Goal: Contribute content: Contribute content

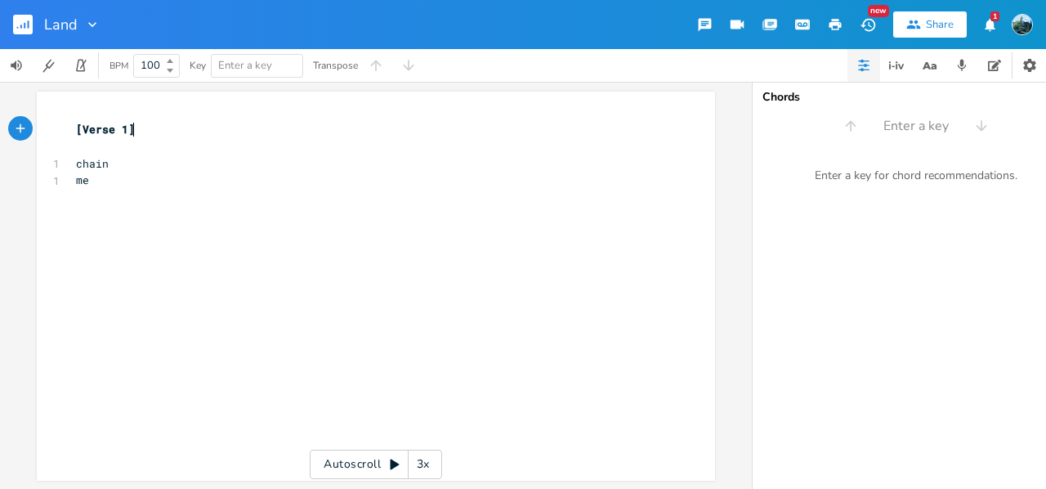
click at [920, 141] on div "Chords Enter a key Enter a key for chord recommendations." at bounding box center [916, 285] width 327 height 407
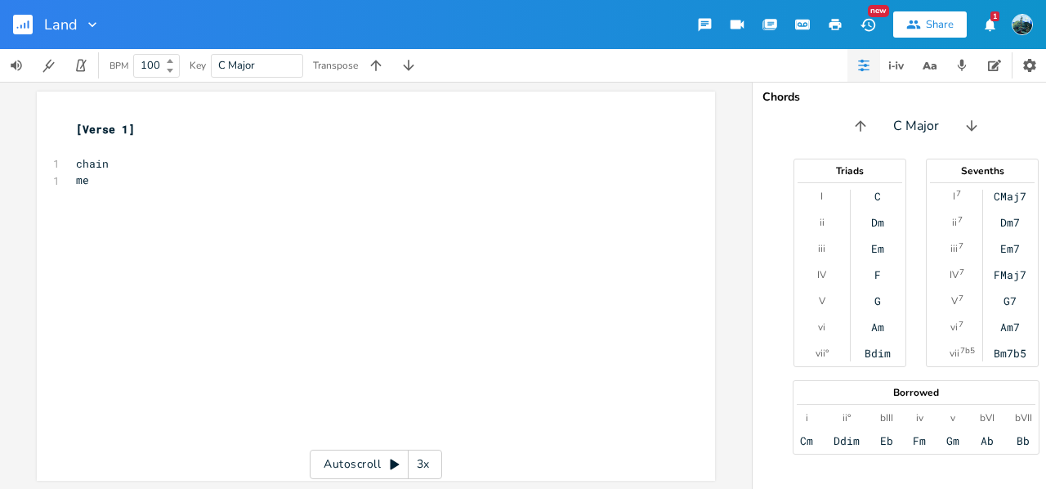
click at [108, 158] on pre "chain" at bounding box center [368, 163] width 590 height 17
type textarea "I am a give"
type textarea "ft"
type textarea "Ia m"
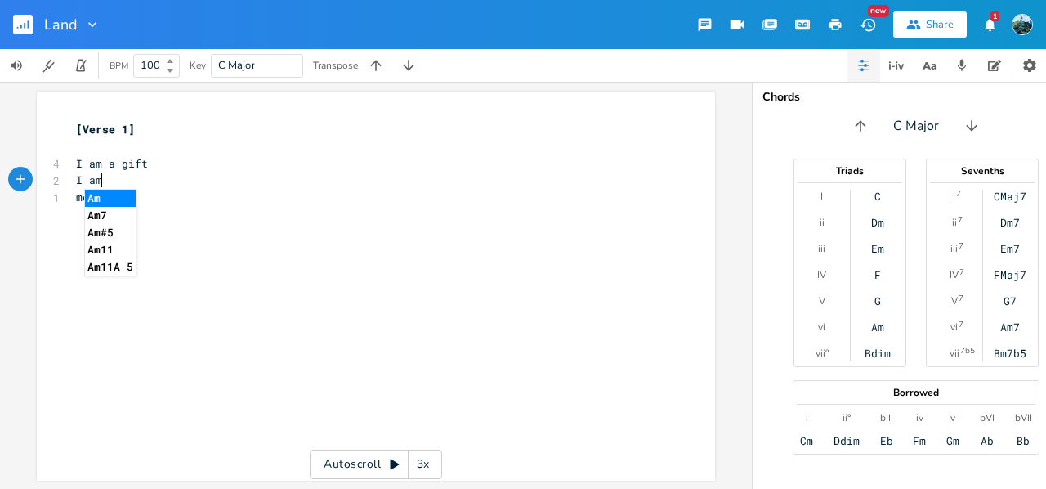
scroll to position [0, 19]
type textarea "am a chain"
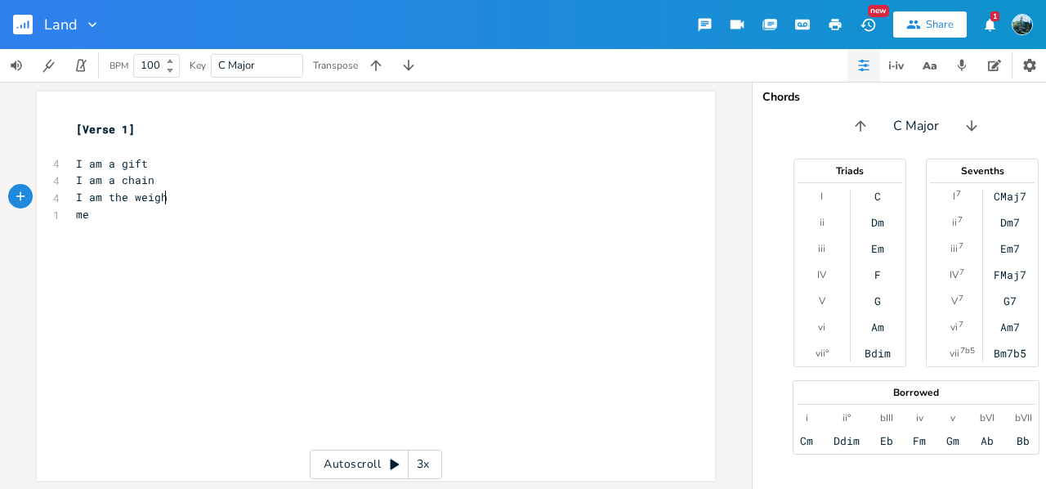
type textarea "I am the weight"
type textarea "funning"
type textarea "running through"
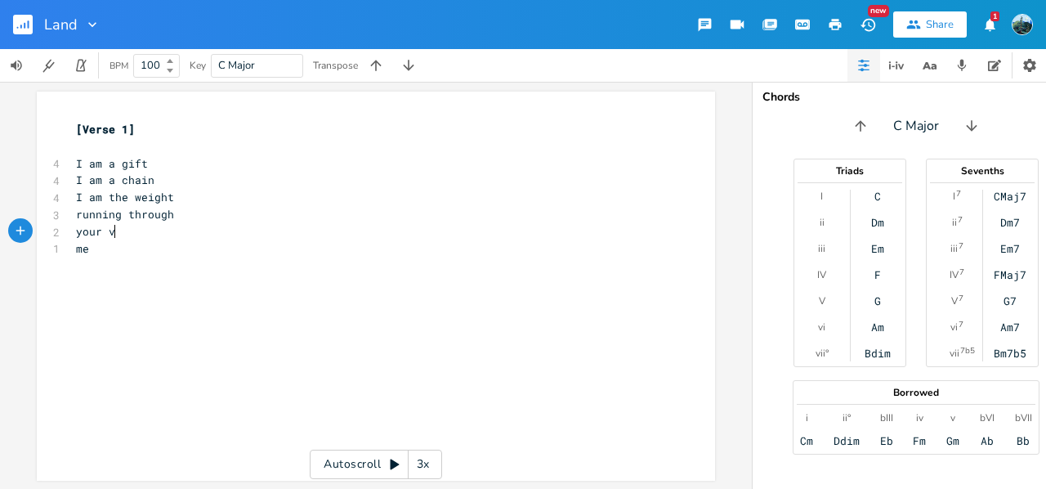
scroll to position [0, 37]
type textarea "your [PERSON_NAME]"
click at [140, 249] on pre "me" at bounding box center [368, 248] width 590 height 17
click at [155, 235] on pre "your [PERSON_NAME]" at bounding box center [368, 231] width 590 height 17
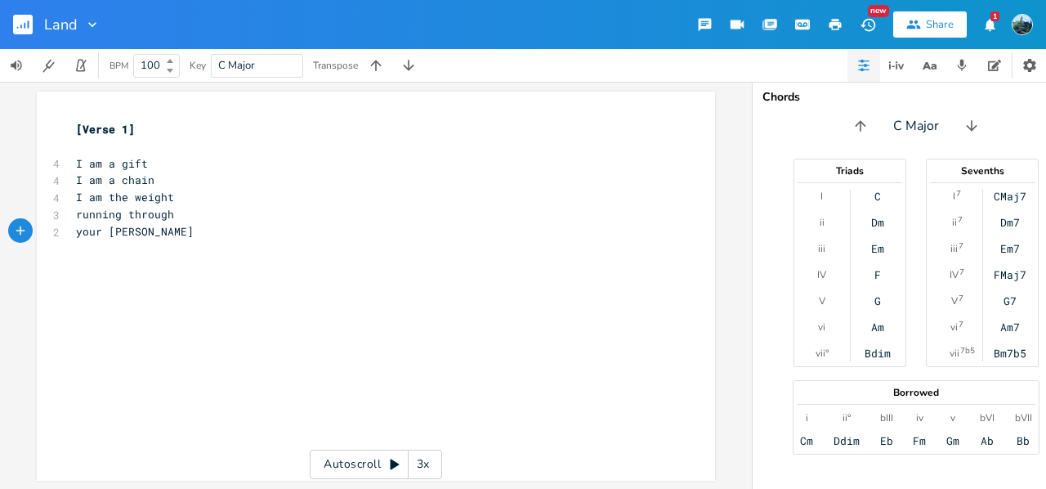
type textarea "\"
type textarea "I am yours"
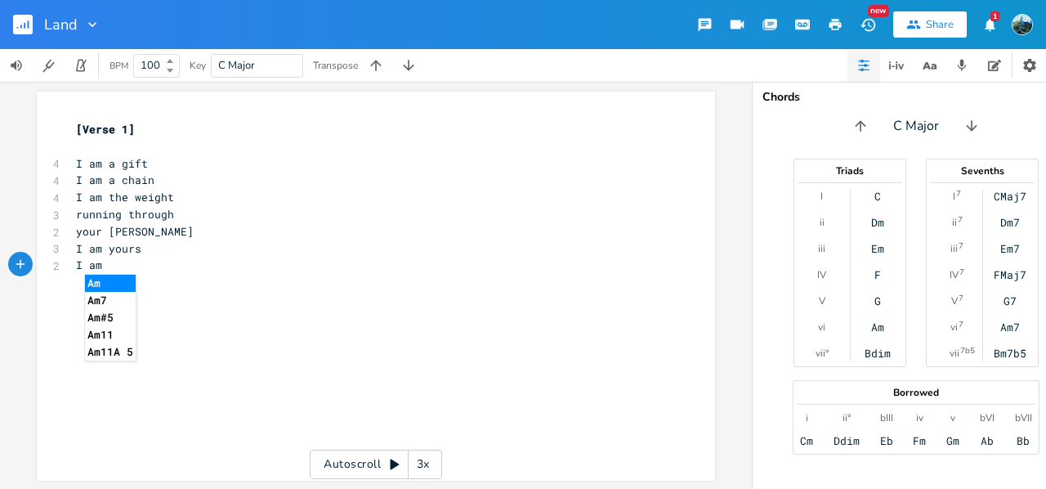
scroll to position [0, 21]
type textarea "I am everyoes"
type textarea "nes"
click at [176, 273] on pre "I am everyones" at bounding box center [368, 265] width 590 height 17
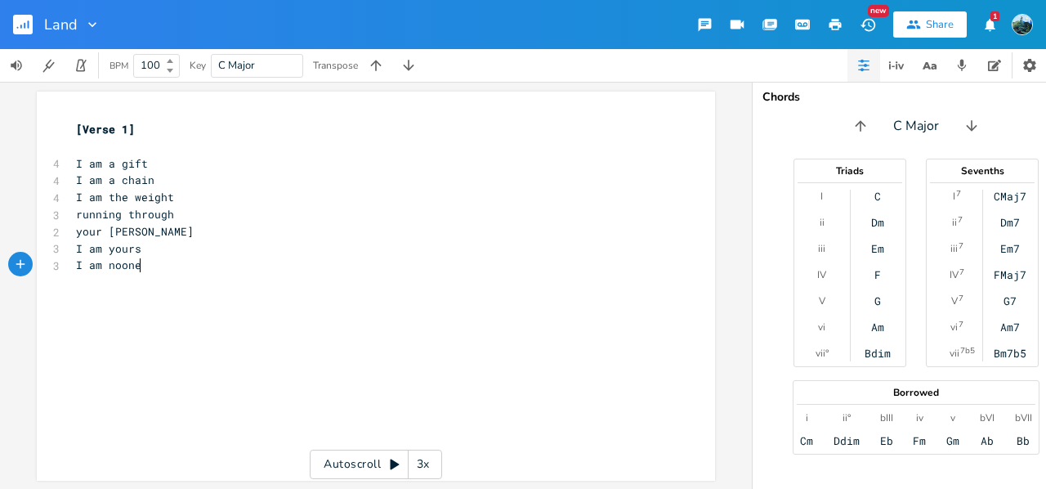
type textarea "noones"
type textarea "I am"
click at [140, 266] on span "I am noones" at bounding box center [112, 264] width 72 height 15
type textarea "noones"
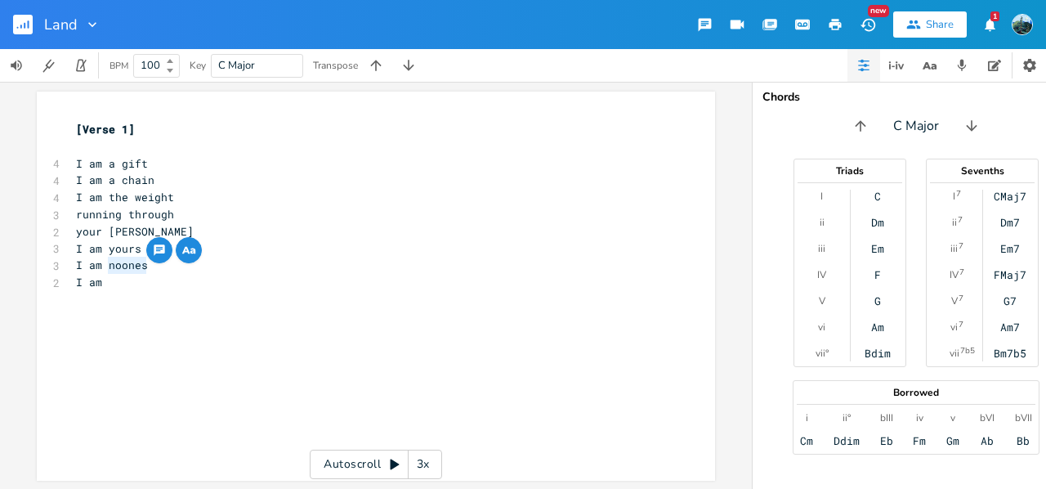
drag, startPoint x: 140, startPoint y: 266, endPoint x: 123, endPoint y: 269, distance: 17.5
click at [123, 269] on span "I am noones" at bounding box center [112, 264] width 72 height 15
click at [181, 253] on icon "button" at bounding box center [189, 250] width 20 height 20
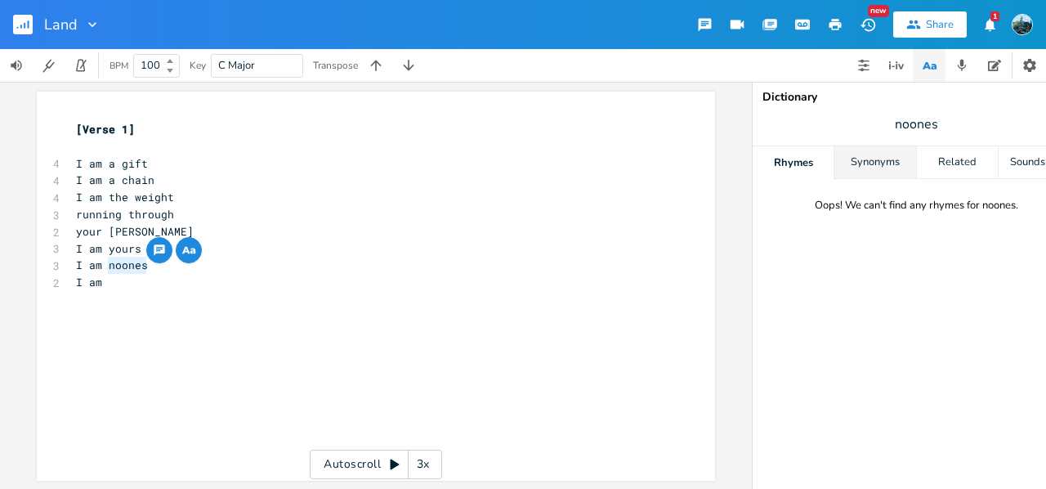
click at [880, 163] on div "Synonyms" at bounding box center [875, 162] width 81 height 33
click at [935, 159] on div "Related" at bounding box center [957, 162] width 81 height 33
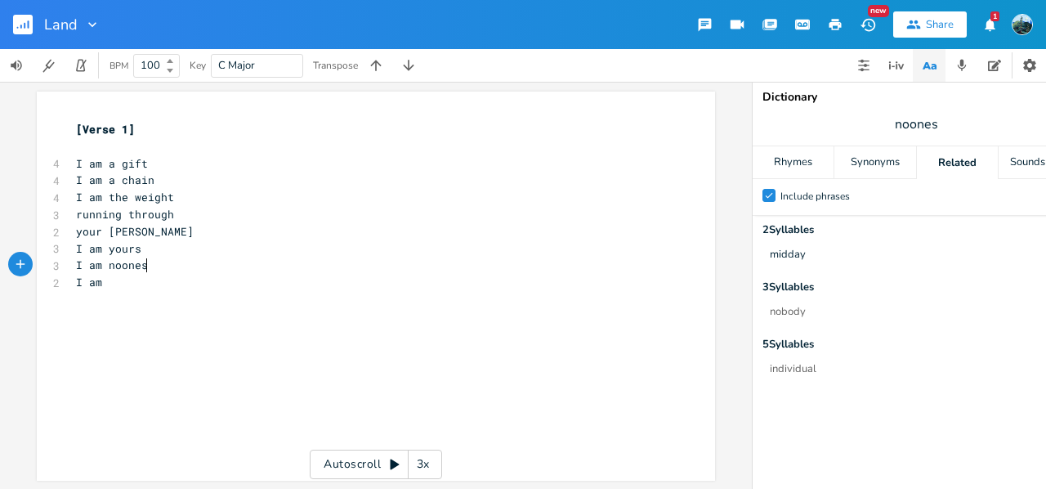
click at [146, 267] on pre "I am noones" at bounding box center [368, 265] width 590 height 17
click at [146, 267] on pre "I am" at bounding box center [368, 265] width 590 height 17
type textarea "nobodies"
click at [0, 256] on div "nobodies x [Verse 1] ​ 4 I am a gift 4 I am a chain 4 I am the weight 3 running…" at bounding box center [376, 285] width 752 height 407
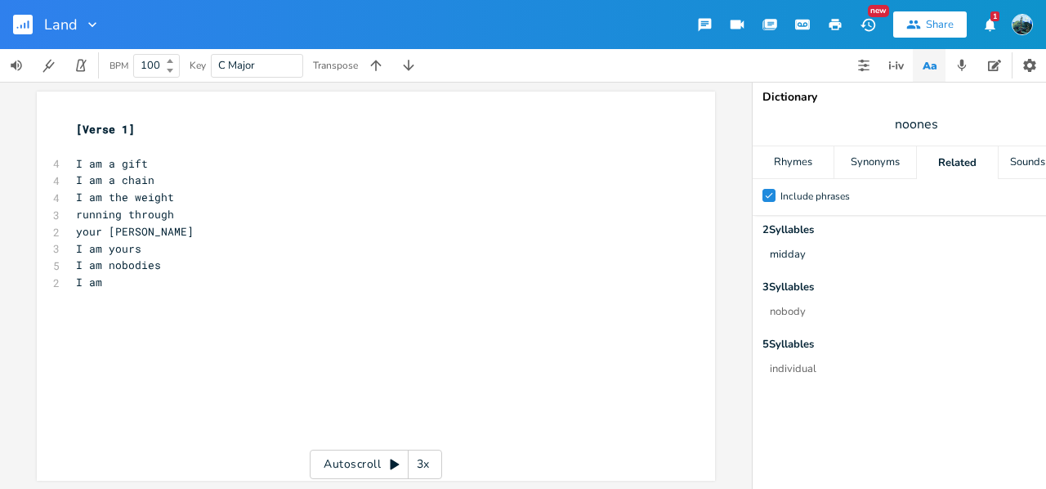
click at [126, 278] on pre "I am" at bounding box center [368, 282] width 590 height 17
click at [185, 262] on pre "I am nobodies" at bounding box center [368, 265] width 590 height 17
drag, startPoint x: 185, startPoint y: 262, endPoint x: 107, endPoint y: 258, distance: 77.8
click at [107, 258] on pre "I am nobodies" at bounding box center [368, 265] width 590 height 17
type textarea "nobodies"
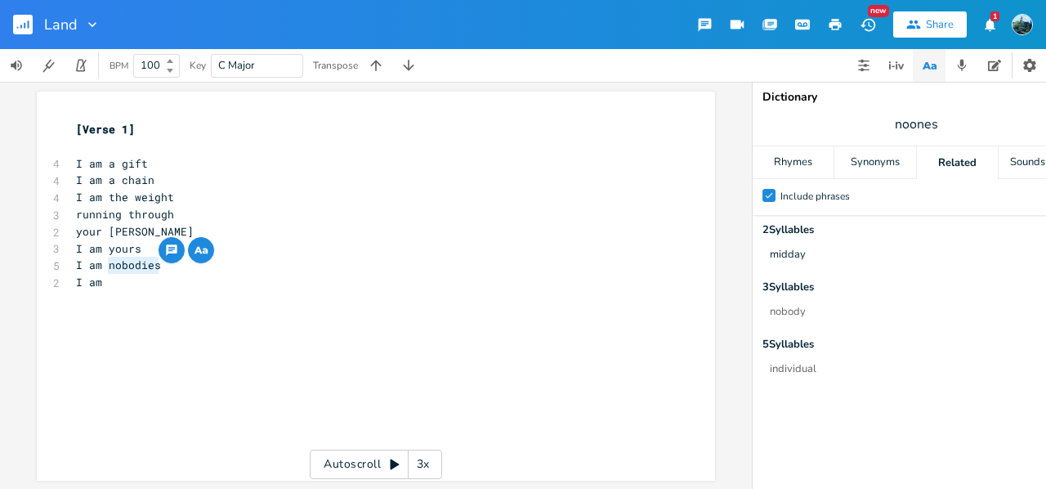
click at [193, 255] on icon "button" at bounding box center [201, 250] width 20 height 20
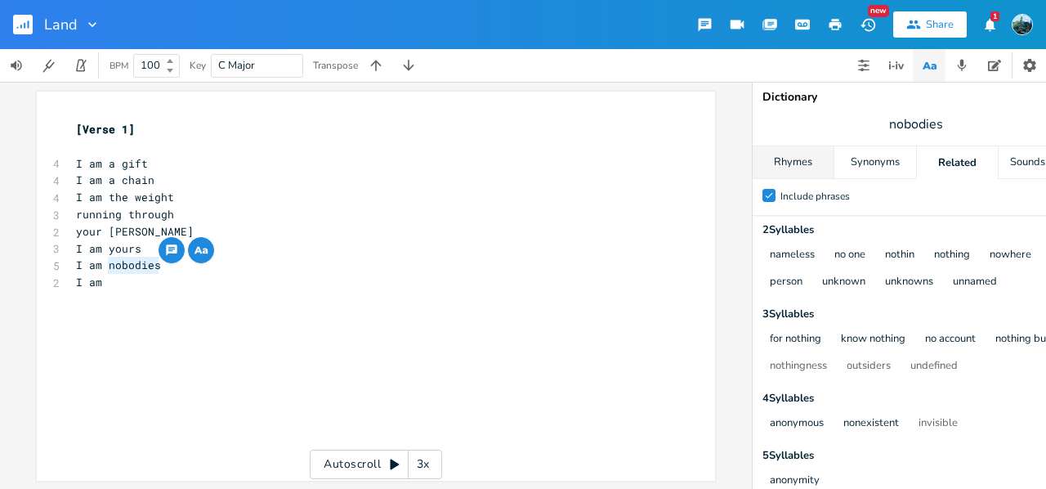
click at [796, 160] on div "Rhymes" at bounding box center [793, 162] width 81 height 33
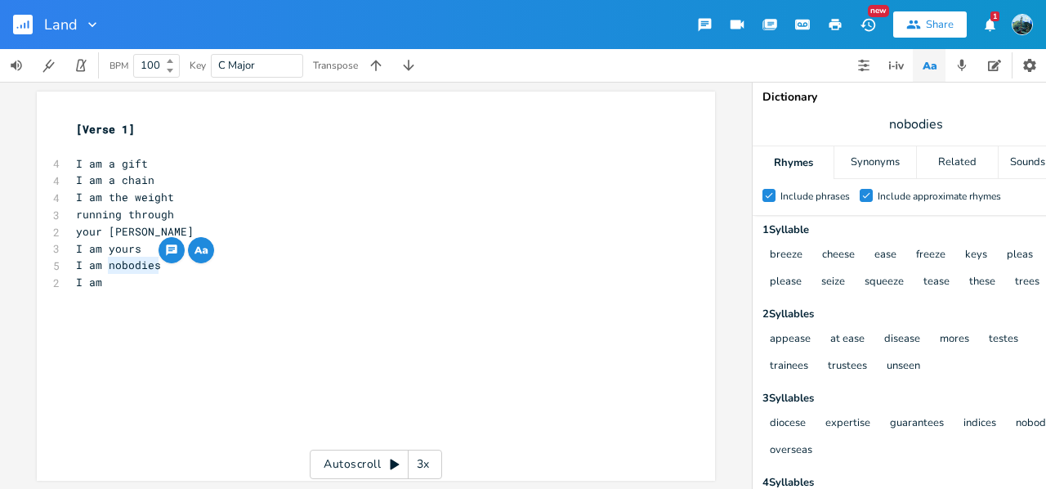
click at [121, 291] on pre "​" at bounding box center [368, 299] width 590 height 17
click at [844, 365] on button "trustees" at bounding box center [847, 367] width 39 height 14
click at [949, 126] on span "nobodies" at bounding box center [916, 124] width 327 height 29
type input "trustees"
click at [889, 157] on div "Synonyms" at bounding box center [875, 162] width 81 height 33
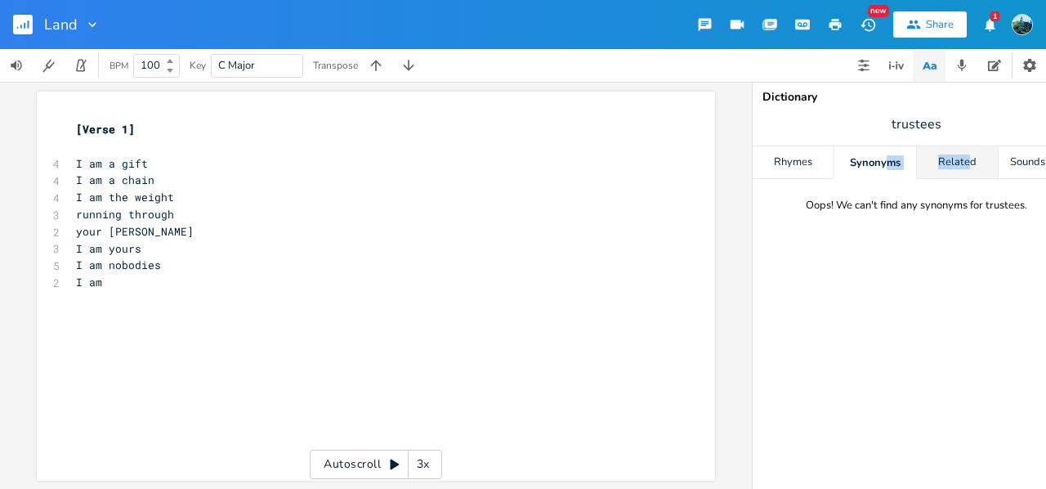
drag, startPoint x: 889, startPoint y: 157, endPoint x: 965, endPoint y: 159, distance: 76.0
click at [965, 159] on div "Rhymes Synonyms Related Sounds Like" at bounding box center [916, 162] width 327 height 33
click at [953, 168] on div "Related" at bounding box center [957, 162] width 81 height 33
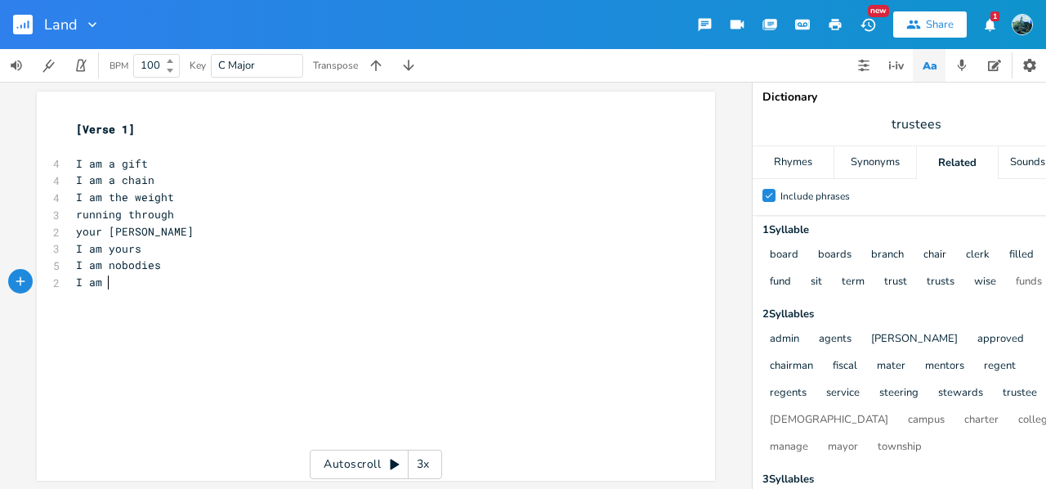
scroll to position [0, 0]
click at [129, 285] on pre "I am" at bounding box center [368, 282] width 590 height 17
click at [159, 263] on pre "I am nobodies" at bounding box center [368, 265] width 590 height 17
type textarea "nobodies"
click at [928, 137] on span "trustees" at bounding box center [916, 124] width 327 height 29
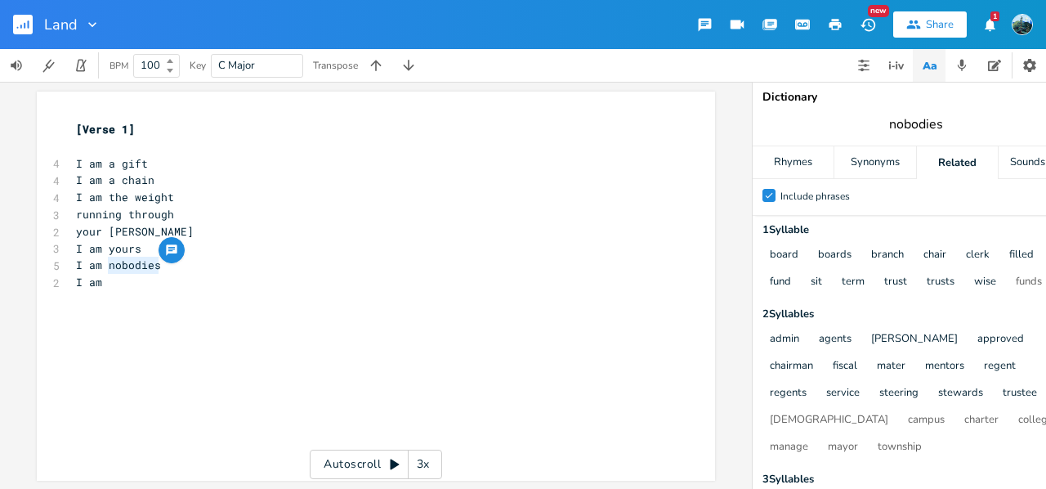
type input "nobodies"
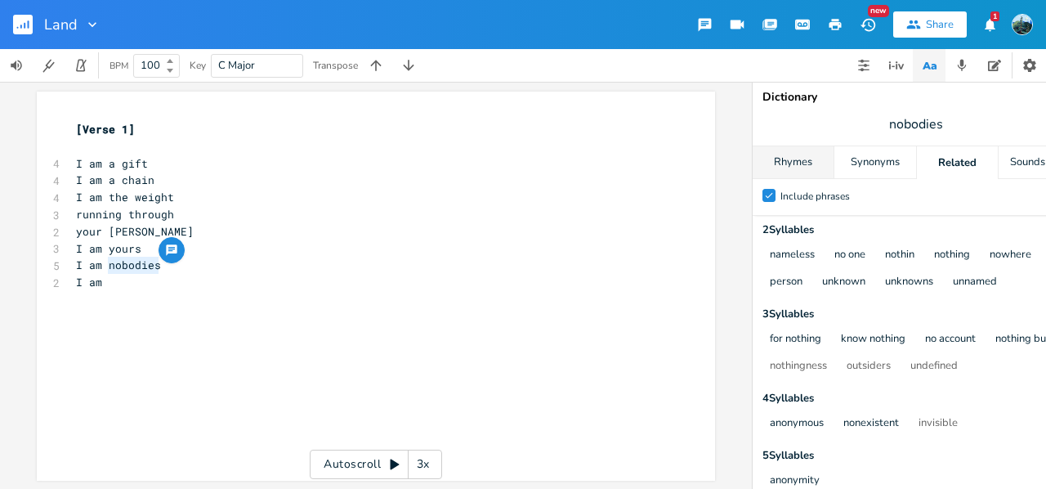
click at [815, 169] on div "Rhymes" at bounding box center [793, 162] width 81 height 33
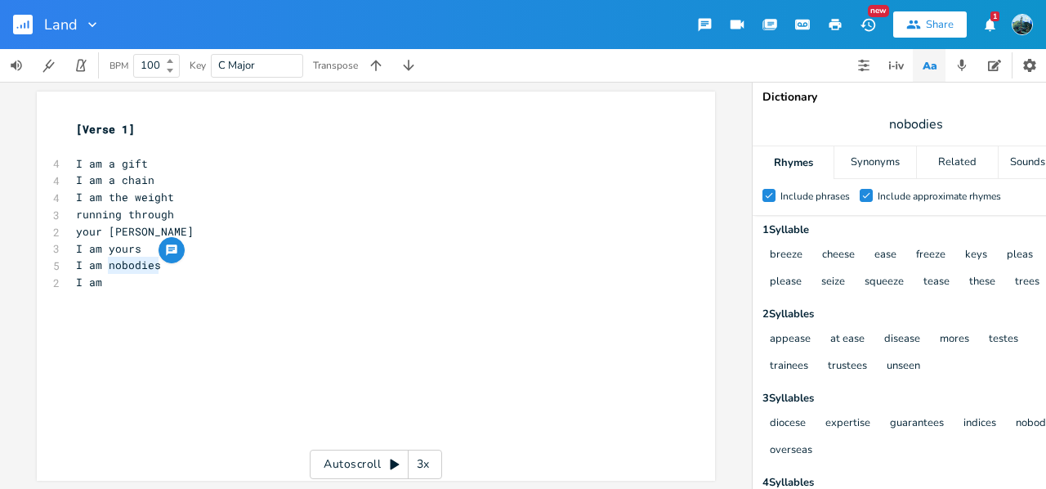
click at [109, 280] on pre "I am" at bounding box center [368, 282] width 590 height 17
click at [128, 194] on span "I am the weight" at bounding box center [125, 197] width 98 height 15
click at [110, 289] on pre "I am" at bounding box center [368, 282] width 590 height 17
click at [152, 269] on span "I am nobodies" at bounding box center [118, 264] width 85 height 15
click at [149, 272] on span "I am nobodies" at bounding box center [118, 264] width 85 height 15
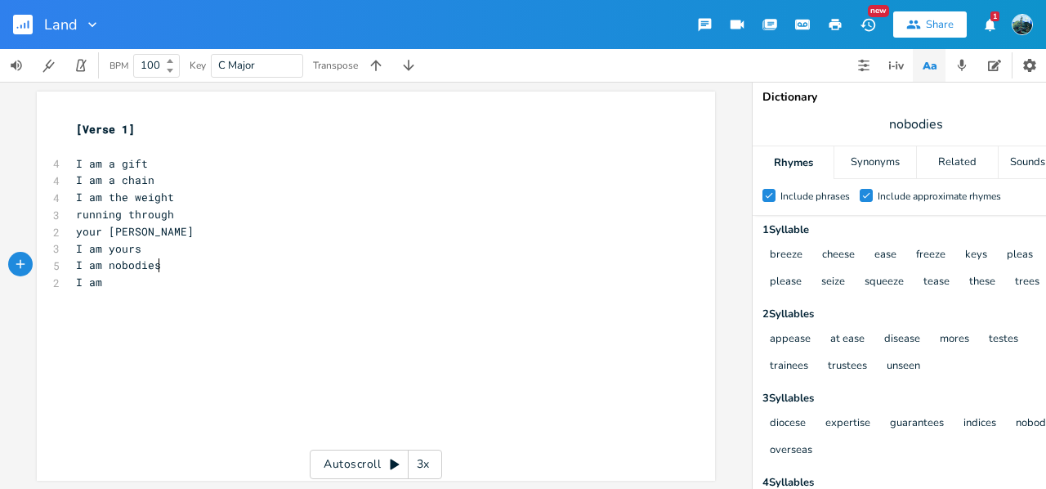
click at [155, 269] on pre "I am nobodies" at bounding box center [368, 265] width 590 height 17
click at [96, 297] on pre "​" at bounding box center [368, 299] width 590 height 17
click at [102, 285] on span "I am" at bounding box center [89, 282] width 26 height 15
click at [136, 132] on pre "[Verse 1]" at bounding box center [368, 129] width 590 height 17
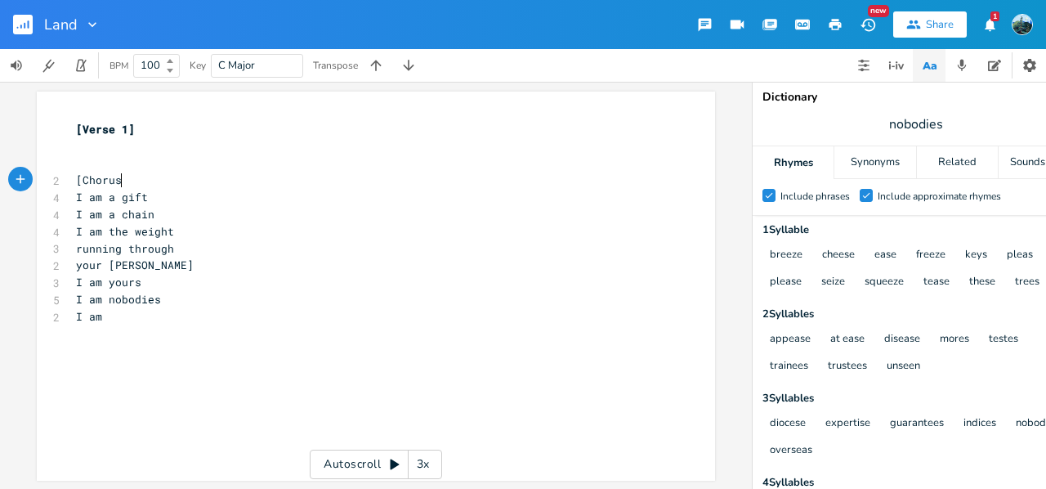
scroll to position [0, 36]
type textarea "[Chorus]"
click at [136, 132] on pre "[Verse 1]" at bounding box center [368, 129] width 590 height 17
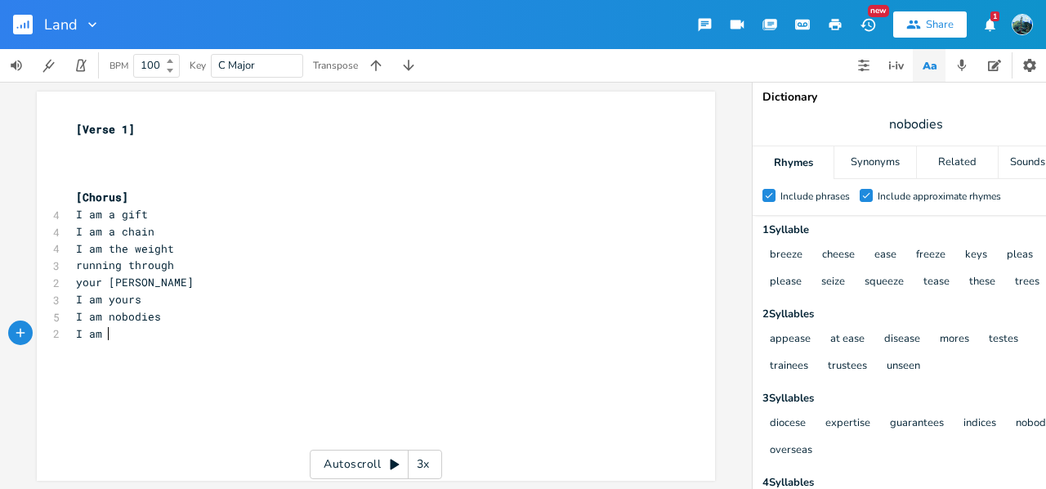
click at [104, 327] on pre "I am" at bounding box center [368, 333] width 590 height 17
click at [8, 338] on div "button" at bounding box center [20, 332] width 25 height 25
click at [77, 148] on pre "​" at bounding box center [368, 146] width 590 height 17
type textarea "Your bloos"
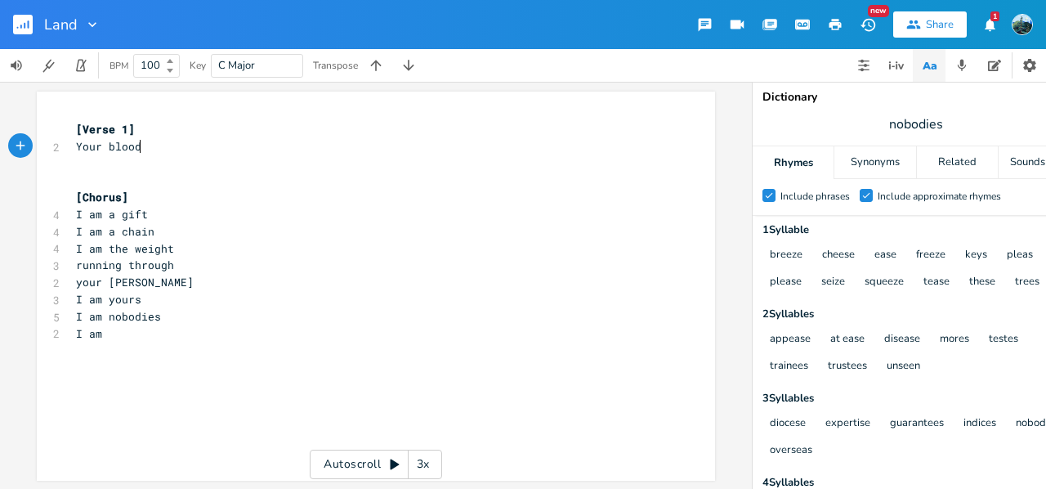
type textarea "d"
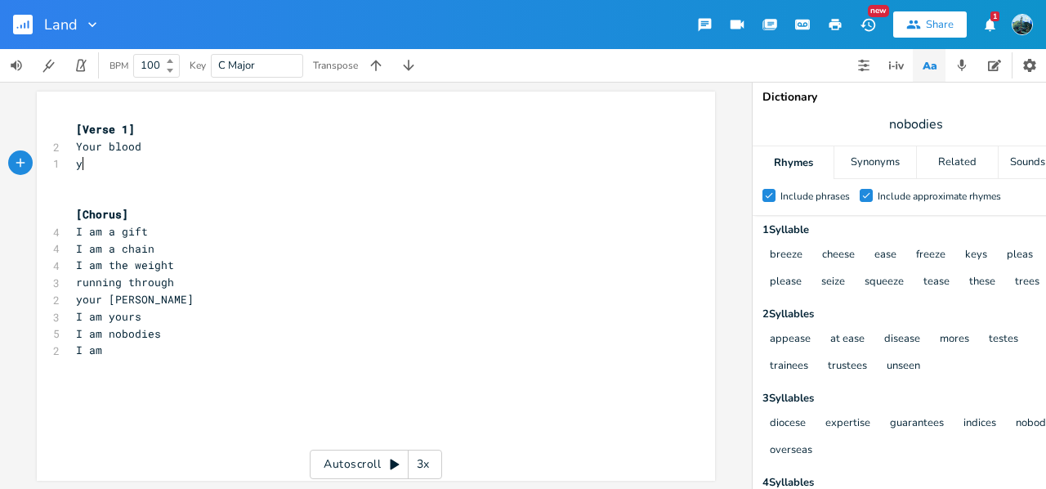
type textarea "you"
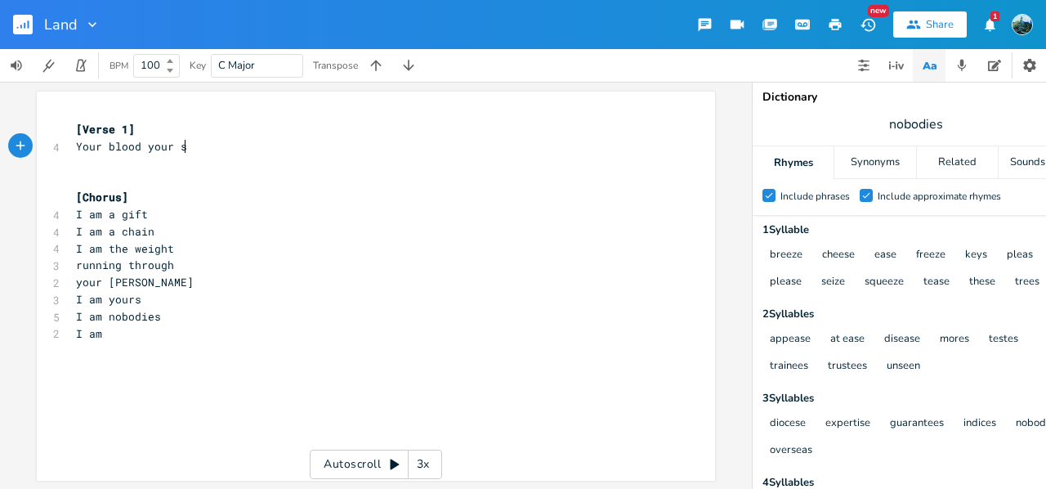
type textarea "your se"
type textarea "weat"
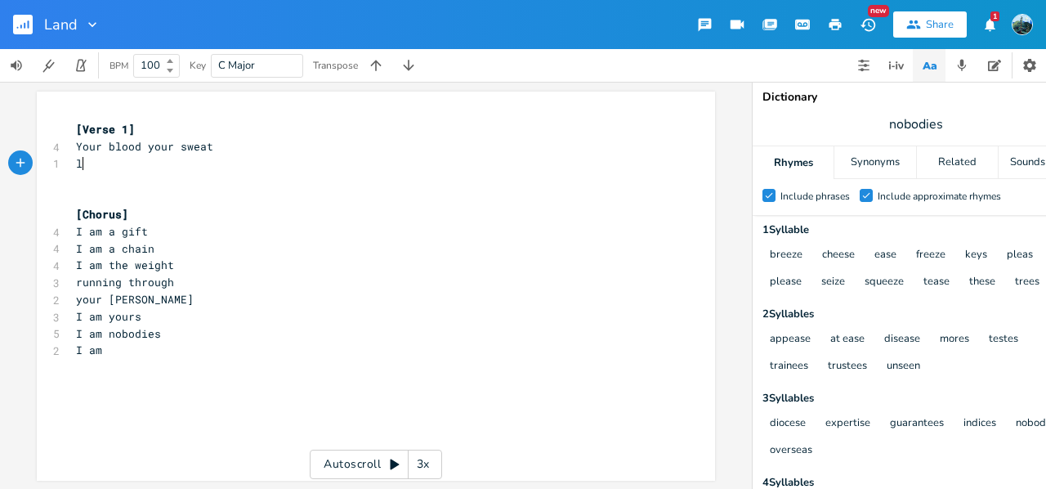
type textarea "lq"
type textarea "abour love duty"
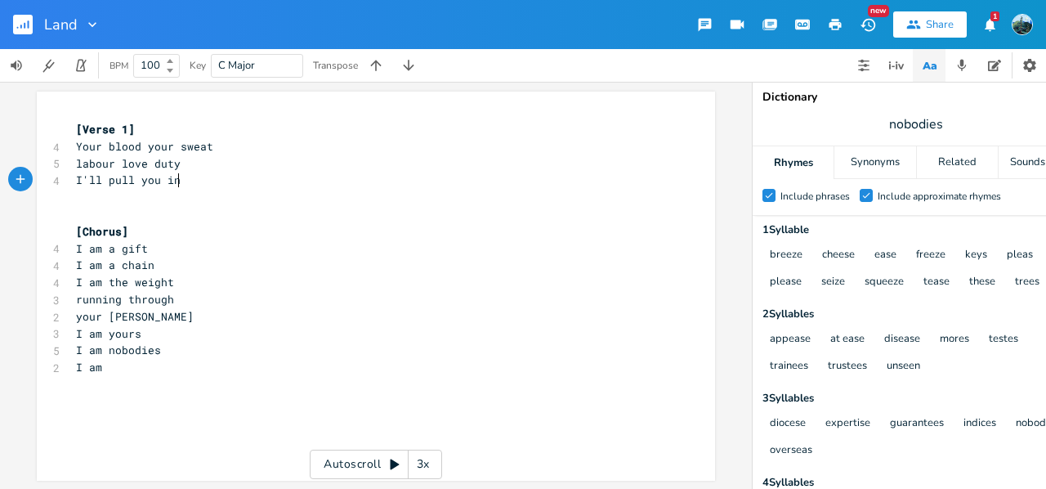
type textarea "I'll pull you in"
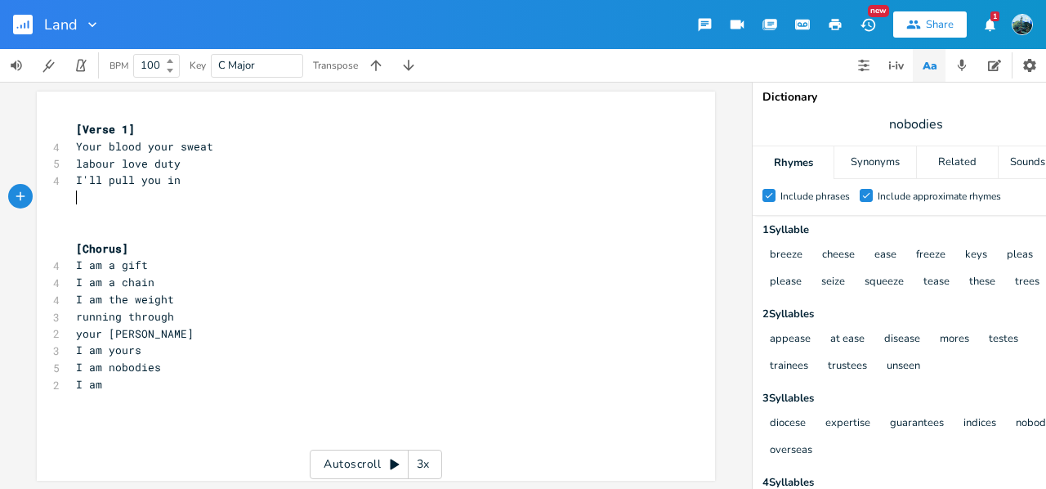
type textarea "i"
type textarea "bu"
type textarea "i"
type textarea "i don't as"
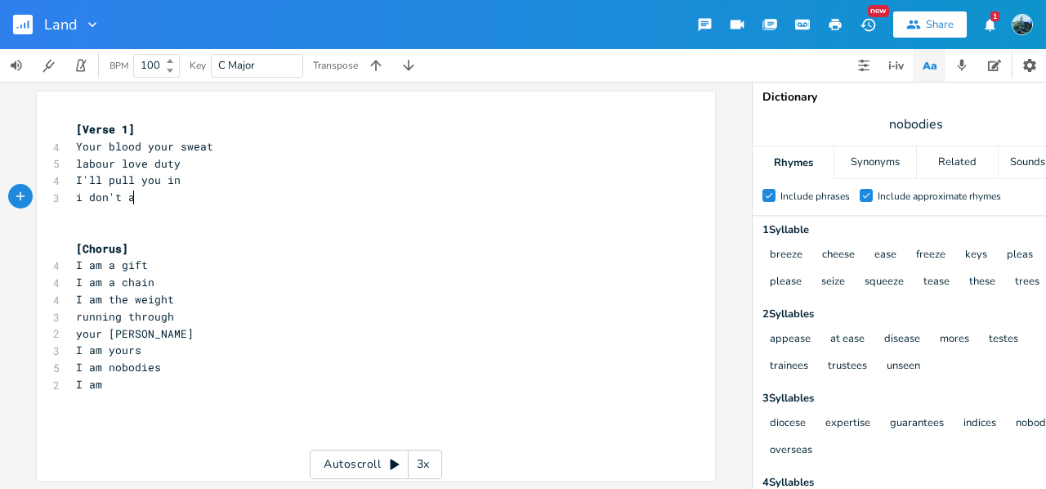
scroll to position [0, 43]
type textarea "the hold you feel"
click at [91, 414] on pre "​" at bounding box center [368, 418] width 590 height 17
